Goal: Task Accomplishment & Management: Manage account settings

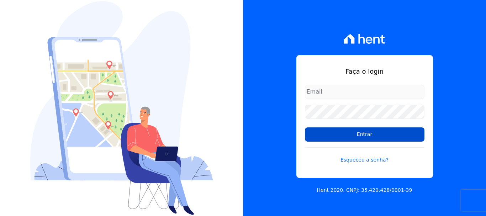
type input "[EMAIL_ADDRESS][DOMAIN_NAME]"
click at [356, 129] on input "Entrar" at bounding box center [365, 134] width 120 height 14
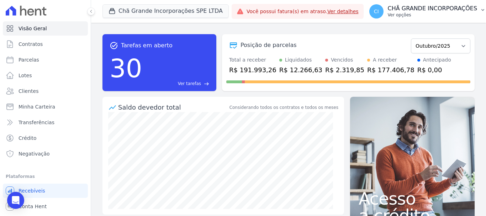
click at [422, 10] on p "CHÃ GRANDE INCORPORAÇÕES" at bounding box center [433, 8] width 90 height 7
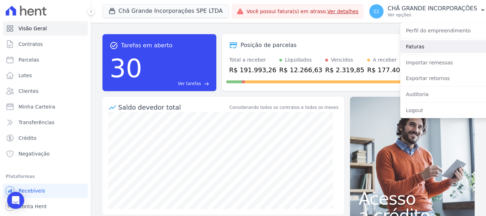
click at [411, 43] on link "Faturas" at bounding box center [445, 46] width 91 height 13
click at [416, 45] on link "Faturas" at bounding box center [445, 46] width 91 height 13
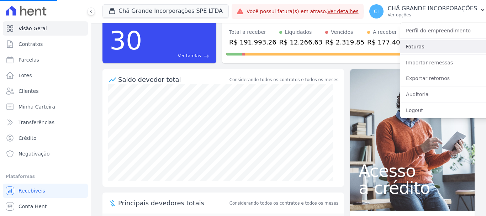
scroll to position [36, 0]
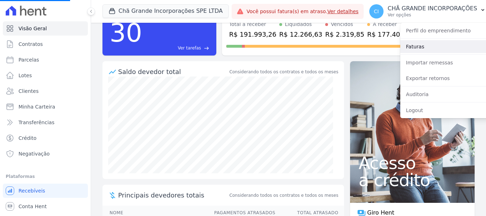
click at [406, 43] on link "Faturas" at bounding box center [445, 46] width 91 height 13
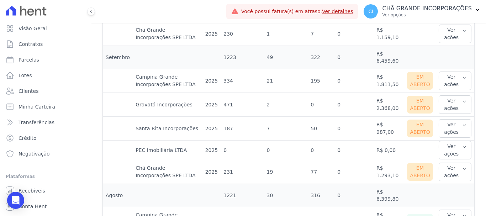
scroll to position [356, 0]
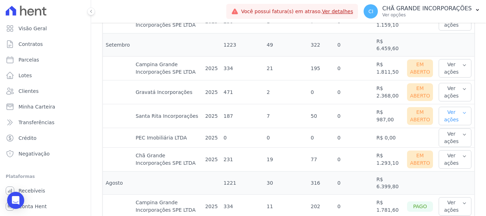
click at [453, 108] on button "Ver ações" at bounding box center [455, 116] width 33 height 19
click at [449, 109] on button "Ver ações" at bounding box center [455, 116] width 33 height 19
click at [450, 136] on link "Ver boleto" at bounding box center [468, 139] width 53 height 7
